Goal: Check status: Check status

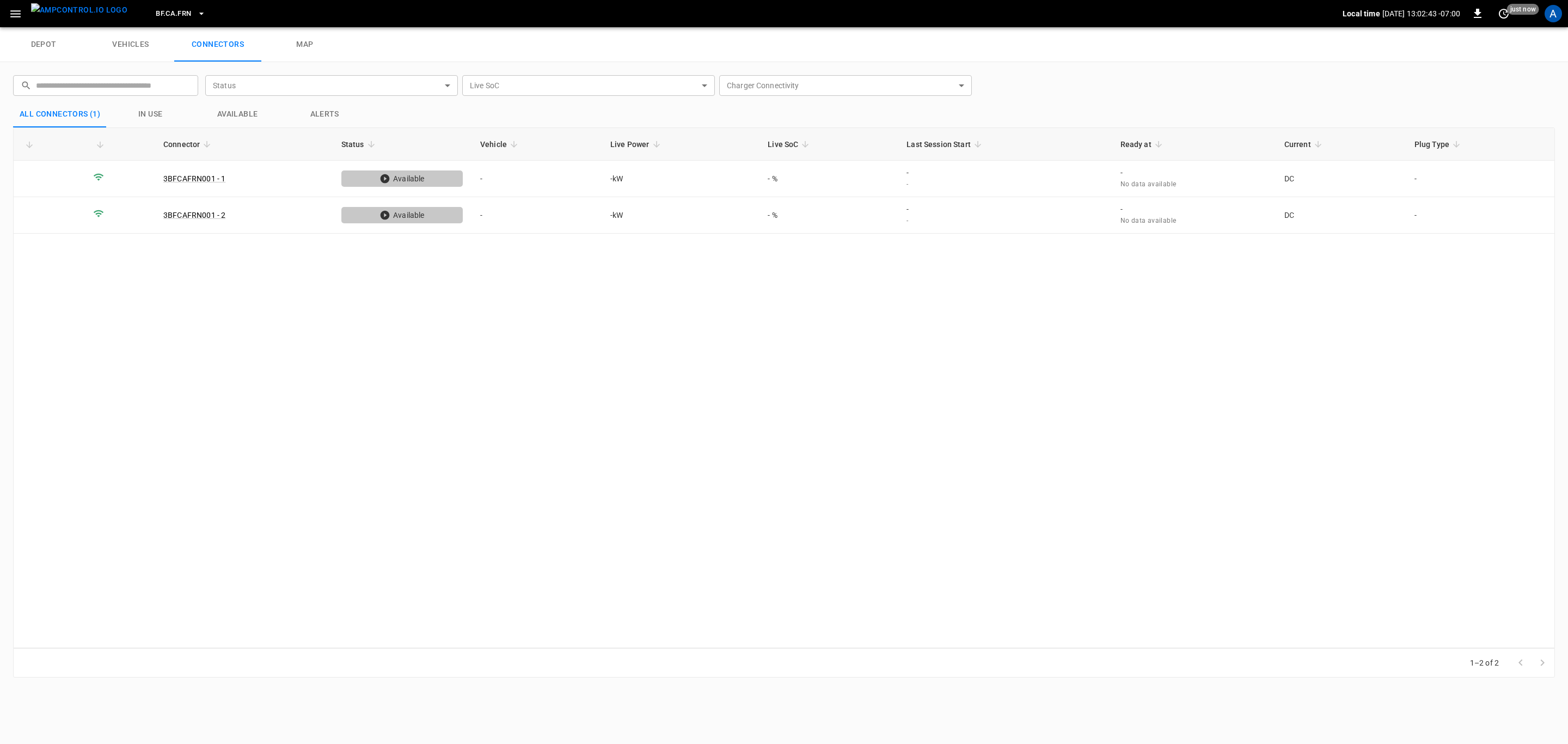
click at [152, 22] on button "BF.CA.FRN" at bounding box center [181, 14] width 58 height 22
click at [148, 10] on div at bounding box center [784, 372] width 1568 height 744
click at [165, 13] on span "BF.CA.FRN" at bounding box center [173, 13] width 36 height 12
click at [202, 67] on li "RB.CA.GRD 3abd ..." at bounding box center [212, 76] width 163 height 21
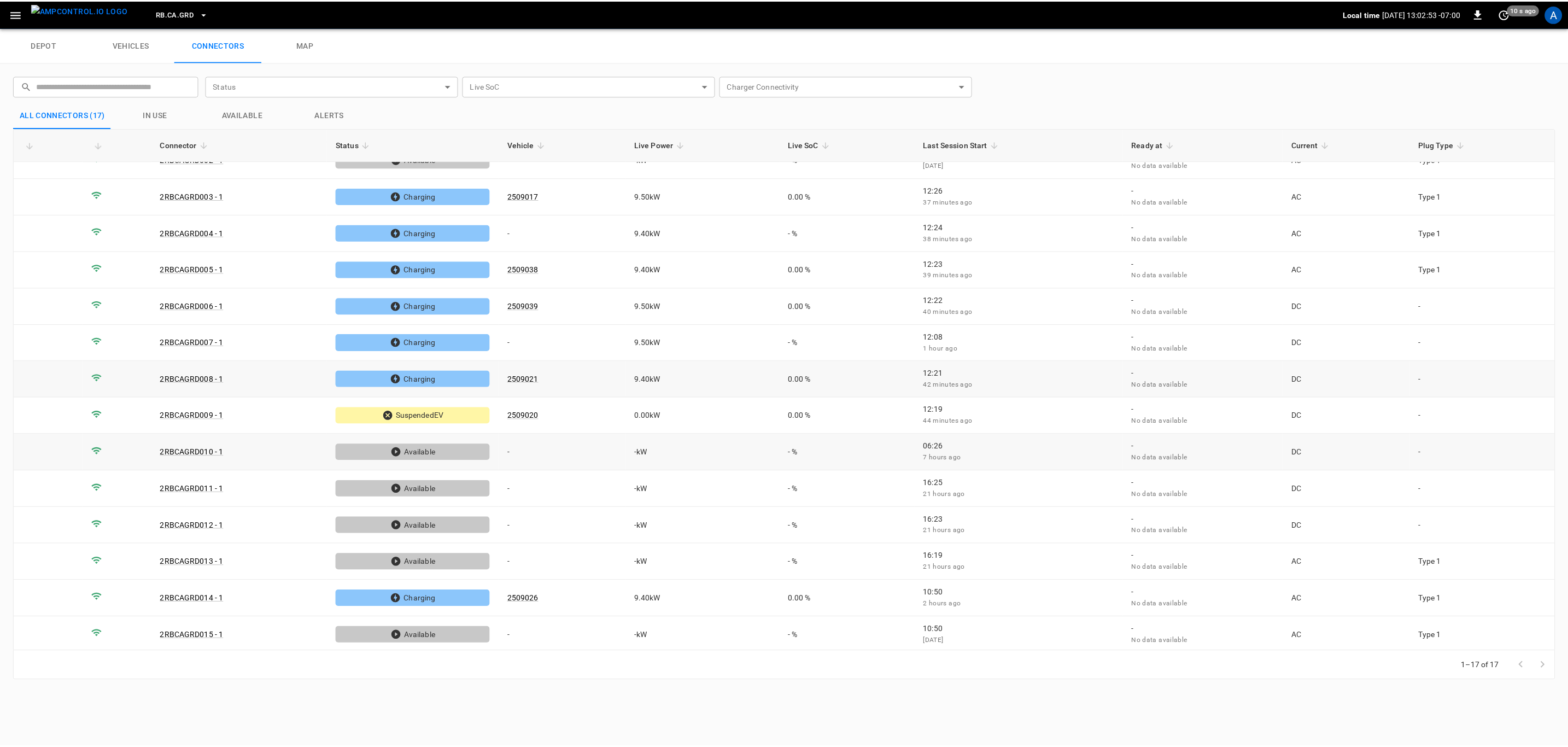
scroll to position [82, 0]
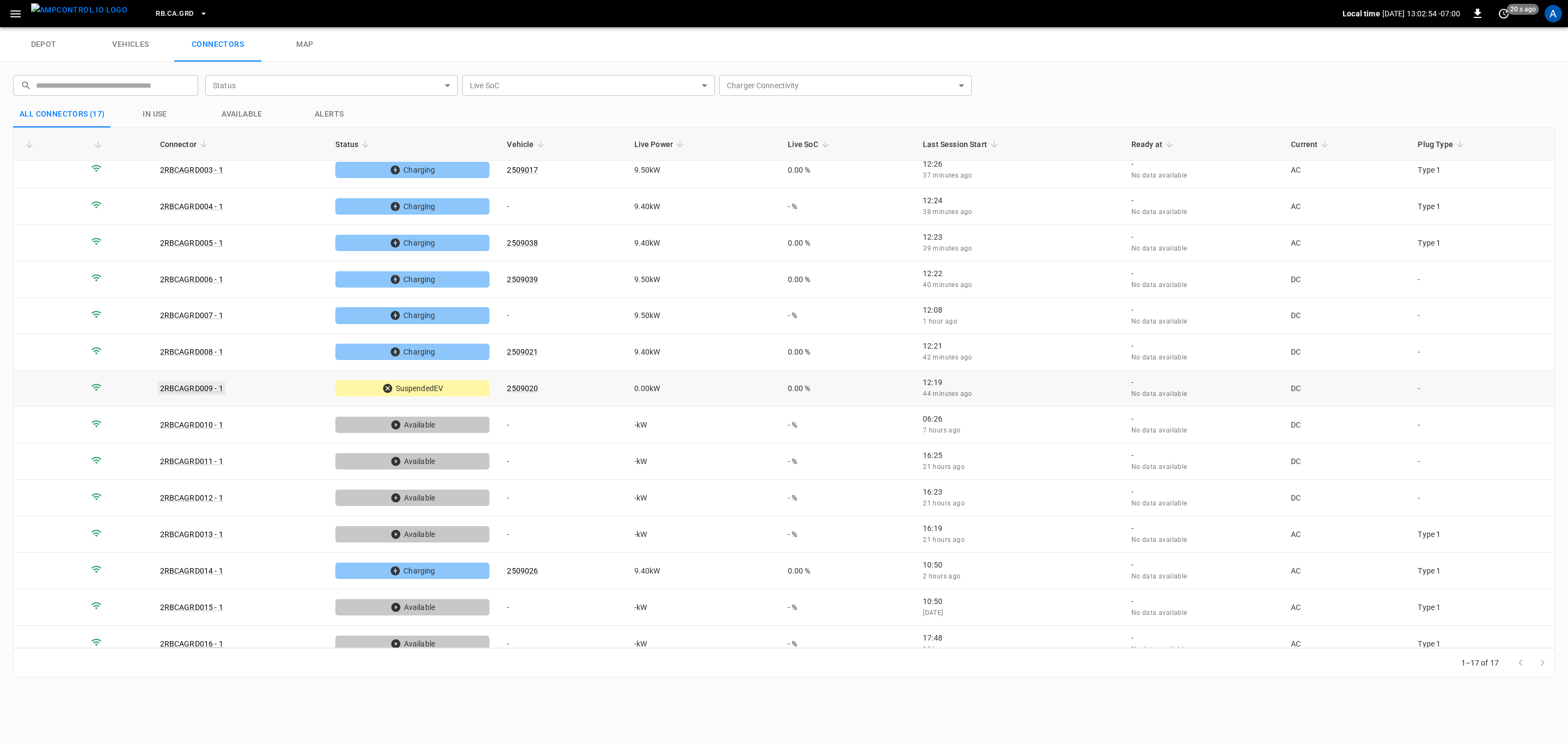
click at [205, 385] on link "2RBCAGRD009 - 1" at bounding box center [191, 389] width 67 height 13
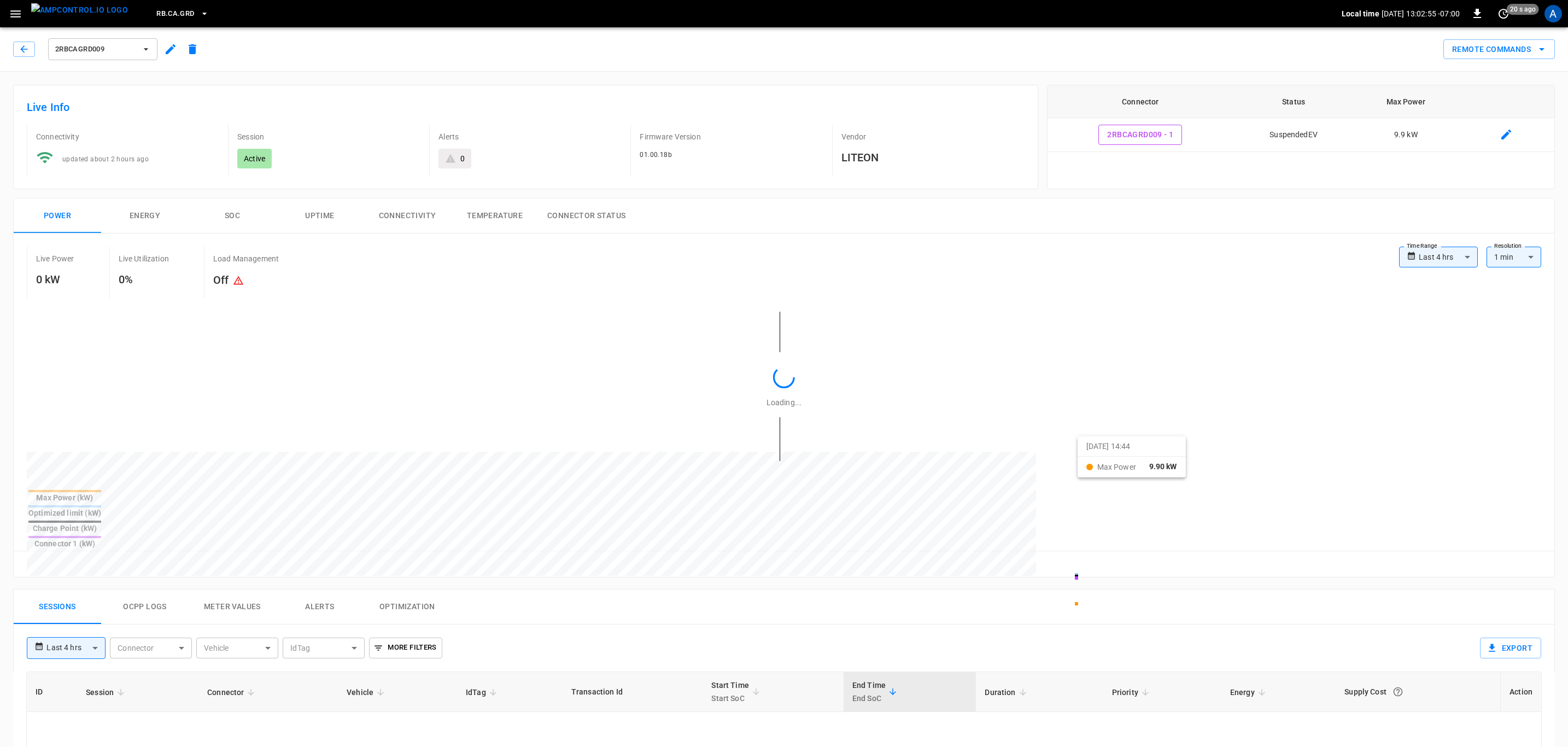
type input "**********"
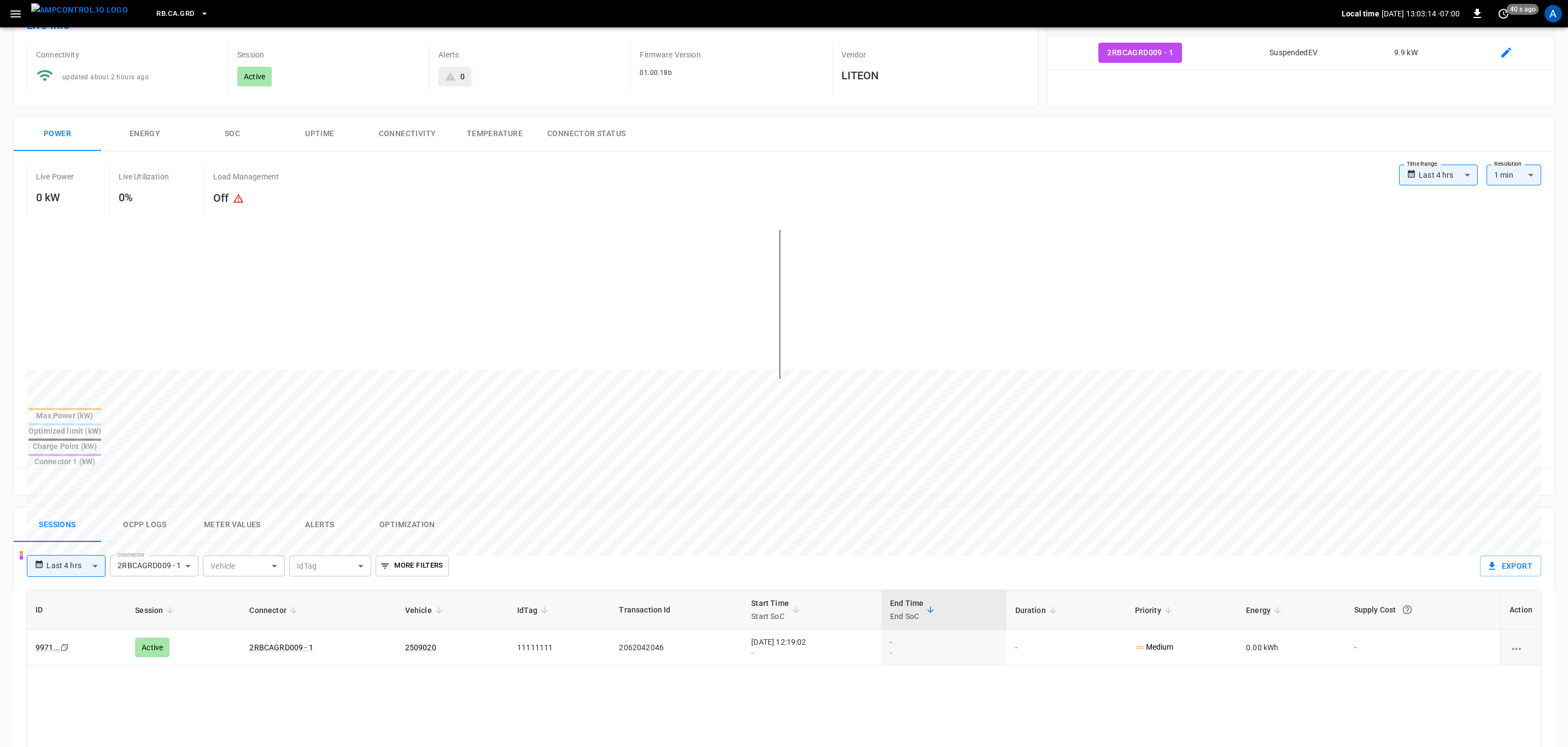
scroll to position [164, 0]
